Goal: Task Accomplishment & Management: Use online tool/utility

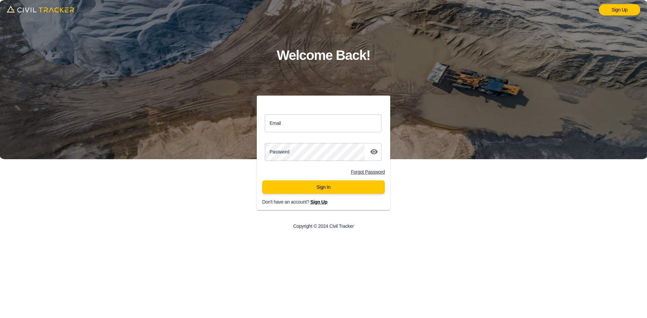
click at [310, 120] on input "Email" at bounding box center [323, 124] width 117 height 18
type input "support@civiltracker.xyz"
click at [327, 142] on div "Password password" at bounding box center [323, 151] width 133 height 23
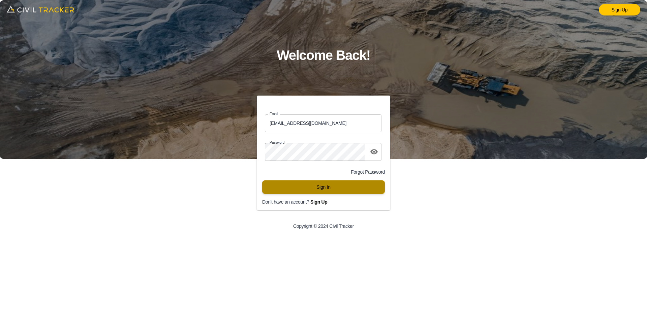
click at [326, 192] on button "Sign In" at bounding box center [323, 187] width 123 height 13
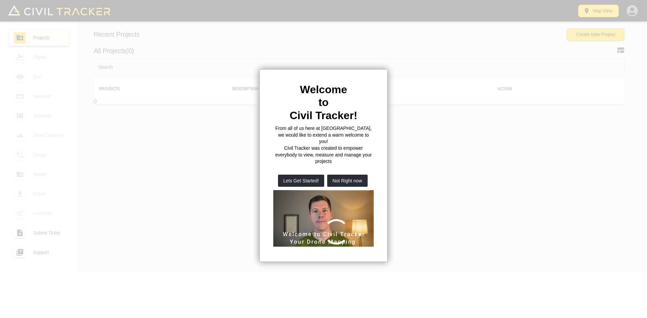
click at [349, 175] on button "Not Right now" at bounding box center [347, 181] width 40 height 12
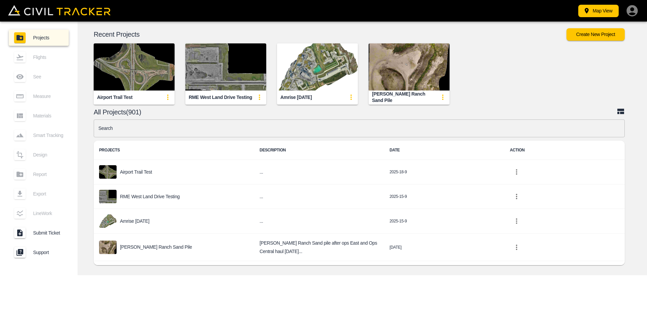
click at [186, 132] on input "text" at bounding box center [359, 129] width 531 height 18
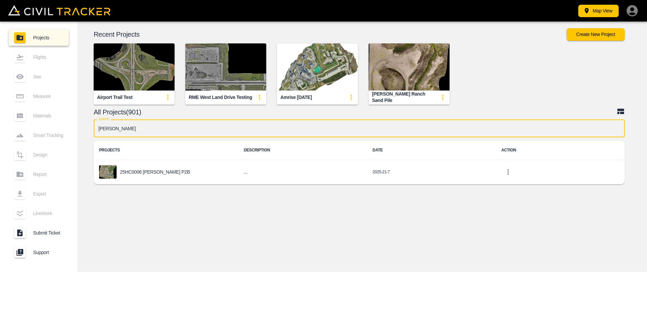
type input "[PERSON_NAME]"
click at [160, 175] on p "25HC0006 [PERSON_NAME] P2B" at bounding box center [155, 171] width 70 height 5
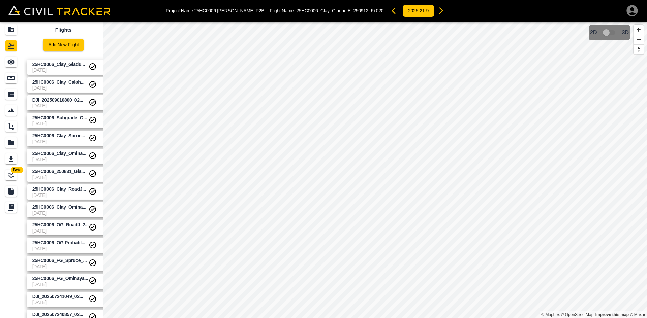
click at [63, 45] on link "Add New Flight" at bounding box center [63, 45] width 41 height 12
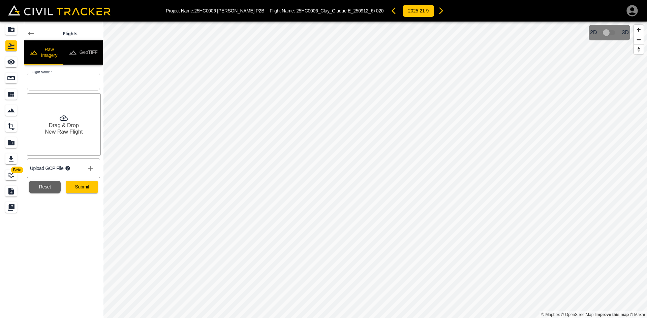
click at [95, 49] on button "GeoTIFF" at bounding box center [82, 52] width 39 height 24
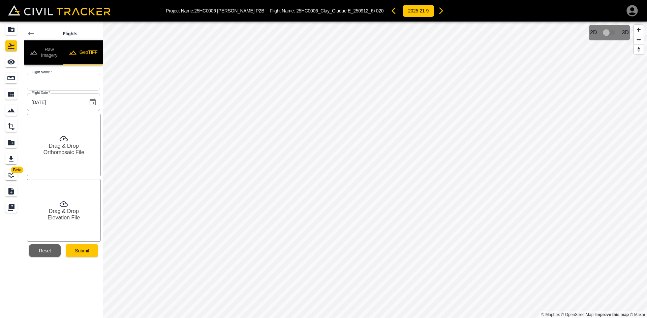
click at [62, 80] on input "text" at bounding box center [63, 82] width 73 height 18
paste input "25HC0006_Clay_Sawan_10+640-10+980"
type input "25HC0006_Clay_Sawan_10+640-10+980"
click at [71, 148] on h6 "Drag & Drop" at bounding box center [64, 146] width 30 height 6
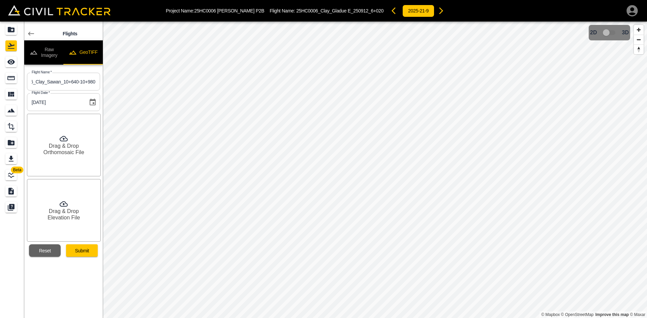
scroll to position [0, 0]
click at [65, 220] on h6 "Elevation File" at bounding box center [64, 218] width 32 height 6
click at [80, 251] on button "Submit" at bounding box center [82, 251] width 32 height 12
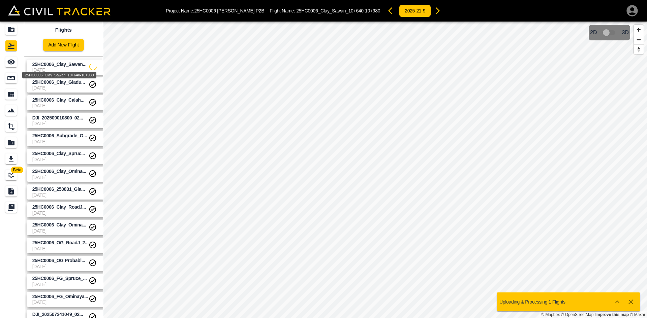
click at [37, 68] on div "25HC0006_Clay_Sawan_10+640-10+980" at bounding box center [59, 73] width 75 height 12
click at [0, 60] on link at bounding box center [12, 62] width 24 height 16
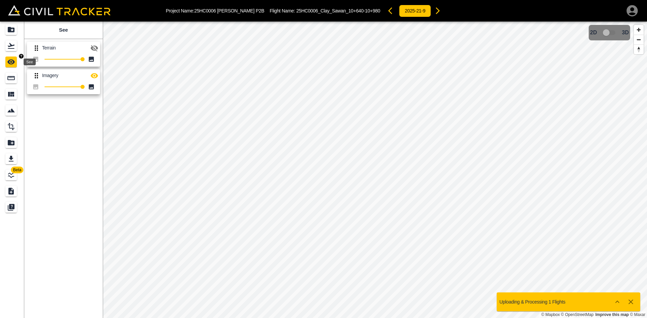
click at [8, 62] on icon "See" at bounding box center [10, 62] width 7 height 5
click at [16, 44] on div "Flights" at bounding box center [10, 45] width 11 height 11
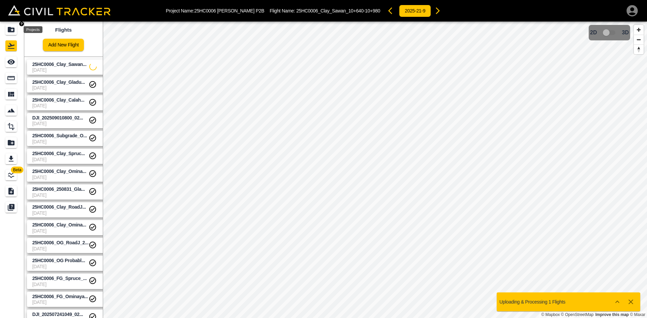
click at [15, 29] on icon "Projects" at bounding box center [11, 30] width 8 height 8
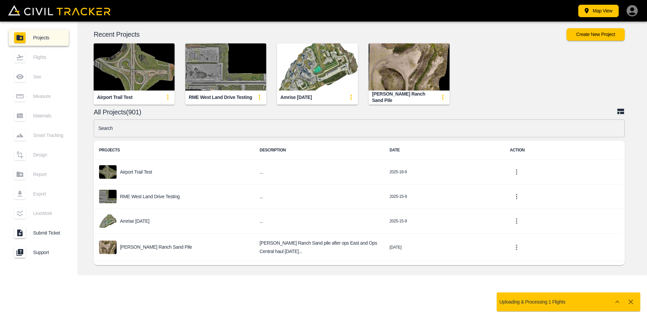
click at [629, 301] on icon "button" at bounding box center [630, 302] width 5 height 5
